Goal: Task Accomplishment & Management: Use online tool/utility

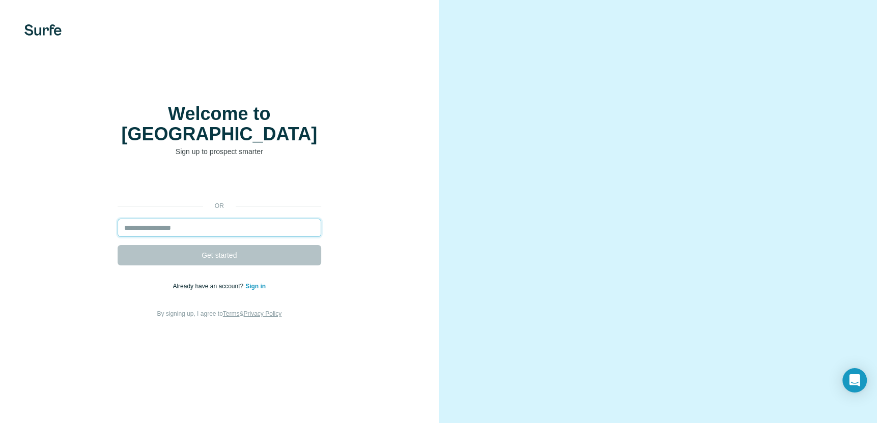
click at [196, 226] on input "email" at bounding box center [220, 228] width 204 height 18
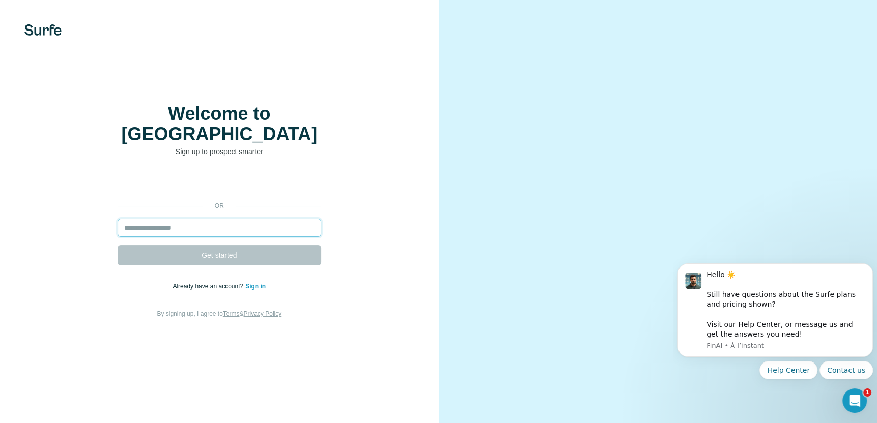
type input "**********"
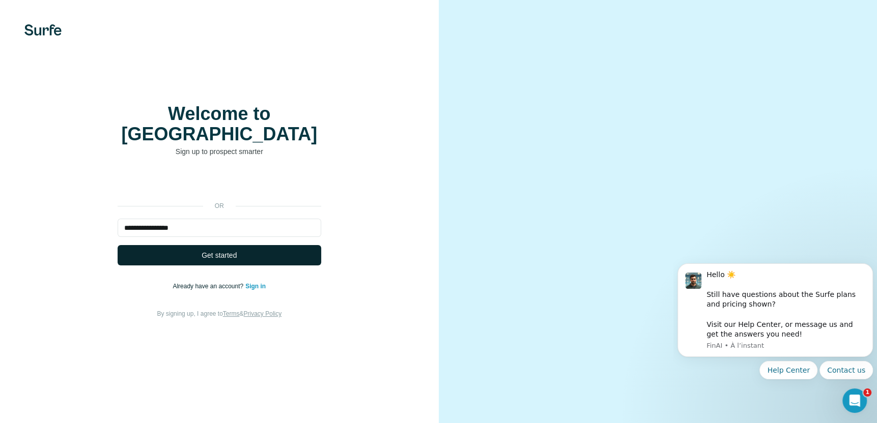
click at [221, 260] on span "Get started" at bounding box center [218, 255] width 35 height 10
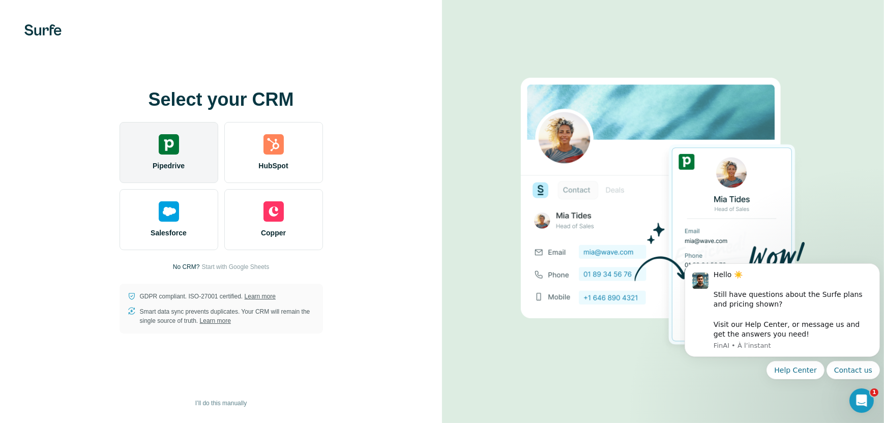
click at [178, 146] on img at bounding box center [169, 144] width 20 height 20
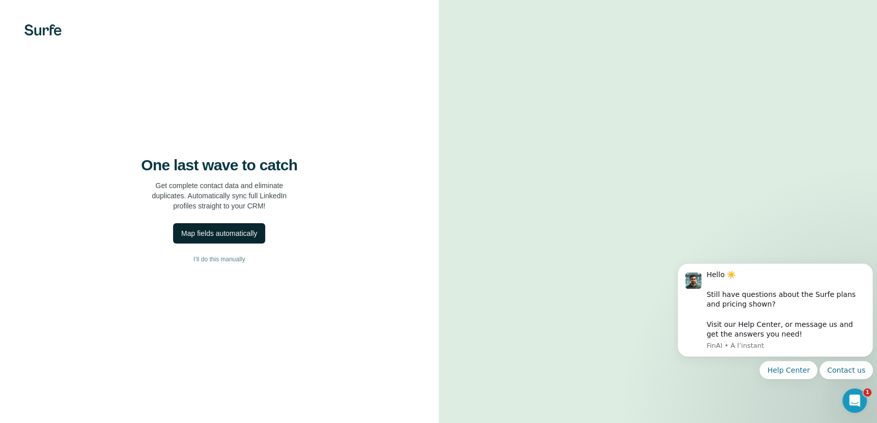
click at [250, 239] on div "Map fields automatically" at bounding box center [219, 233] width 76 height 10
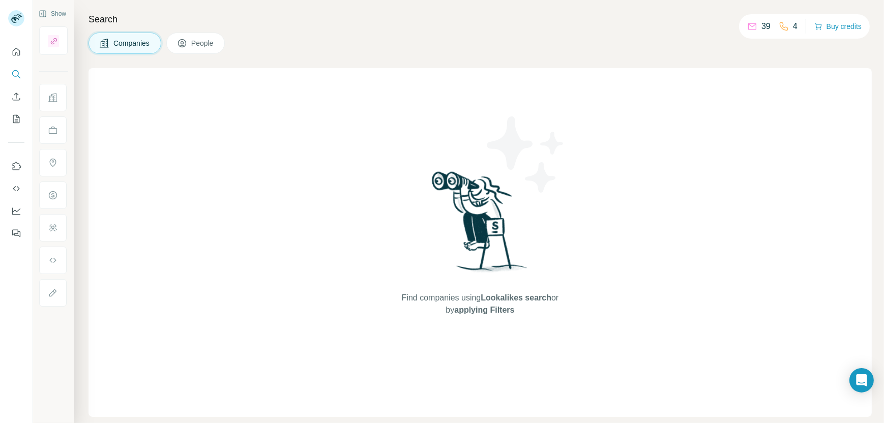
click at [762, 27] on p "39" at bounding box center [766, 26] width 9 height 12
click at [19, 53] on icon "Quick start" at bounding box center [16, 52] width 10 height 10
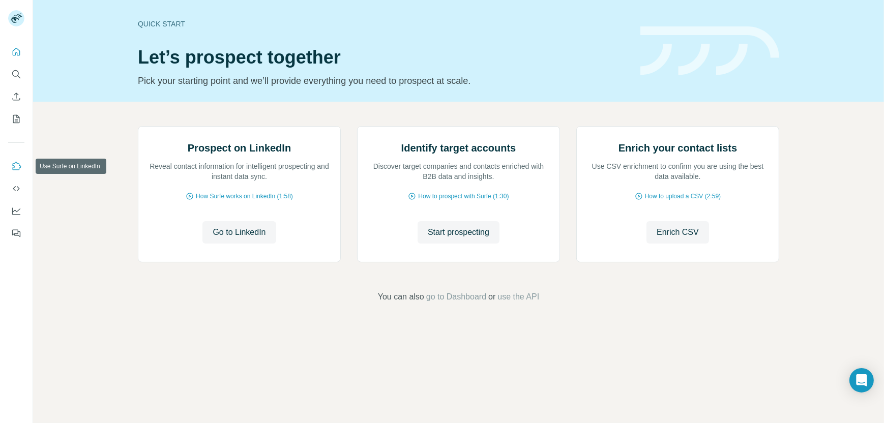
click at [14, 164] on icon "Use Surfe on LinkedIn" at bounding box center [17, 166] width 9 height 8
